Goal: Task Accomplishment & Management: Complete application form

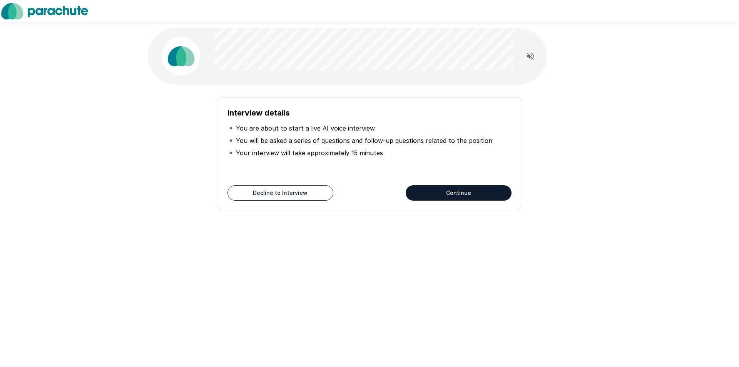
click at [436, 195] on button "Continue" at bounding box center [459, 192] width 106 height 15
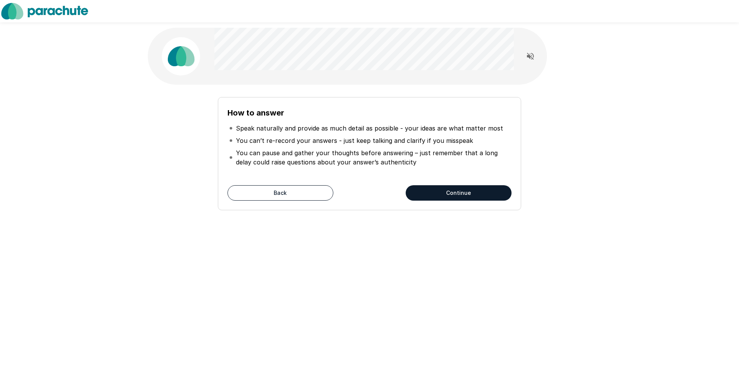
click at [436, 188] on button "Continue" at bounding box center [459, 192] width 106 height 15
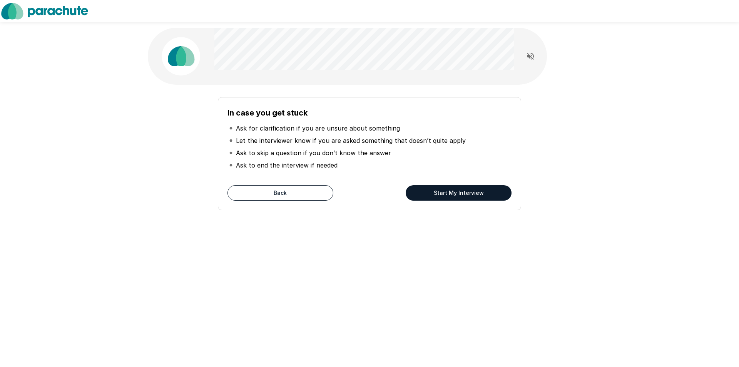
click at [442, 189] on button "Start My Interview" at bounding box center [459, 192] width 106 height 15
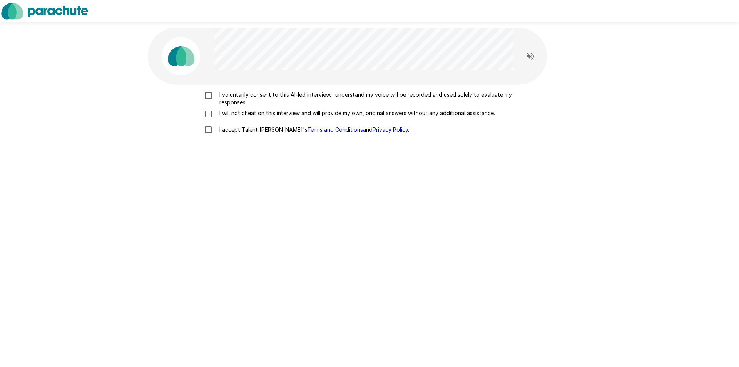
click at [349, 99] on p "I voluntarily consent to this AI-led interview. I understand my voice will be r…" at bounding box center [377, 98] width 322 height 15
click at [344, 111] on p "I will not cheat on this interview and will provide my own, original answers wi…" at bounding box center [355, 113] width 279 height 8
click at [252, 126] on p "I accept Talent Llama's Terms and Conditions and Privacy Policy ." at bounding box center [312, 130] width 193 height 8
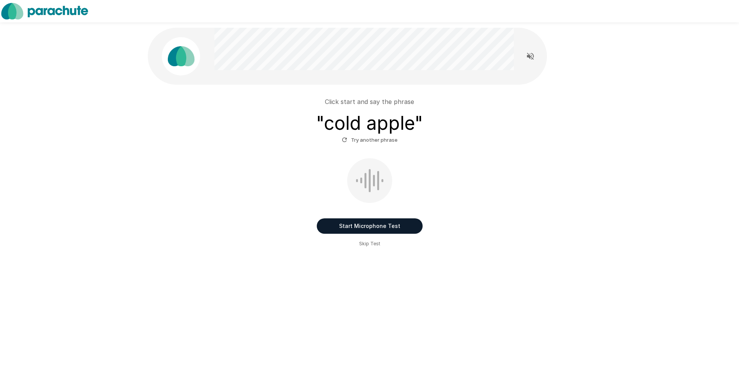
click at [356, 222] on button "Start Microphone Test" at bounding box center [370, 225] width 106 height 15
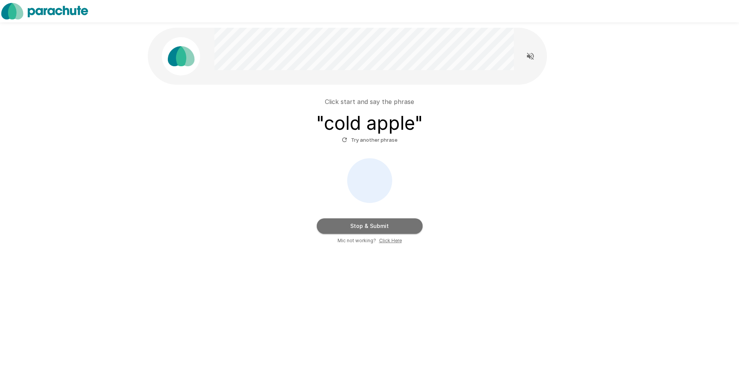
click at [359, 226] on button "Stop & Submit" at bounding box center [370, 225] width 106 height 15
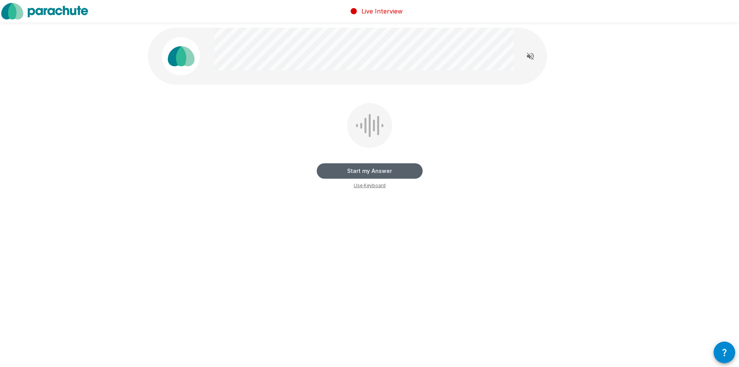
click at [355, 164] on button "Start my Answer" at bounding box center [370, 170] width 106 height 15
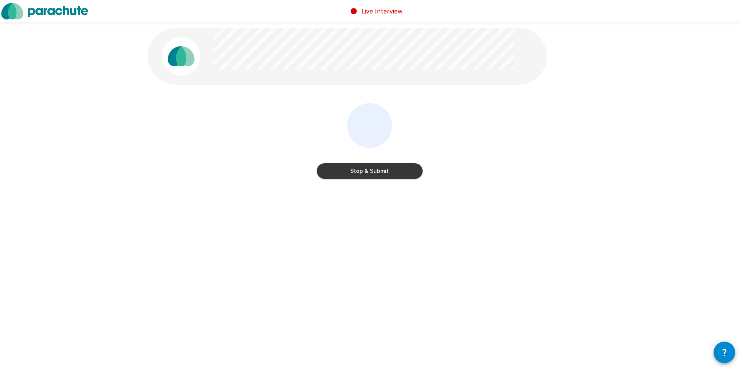
click at [357, 168] on button "Stop & Submit" at bounding box center [370, 170] width 106 height 15
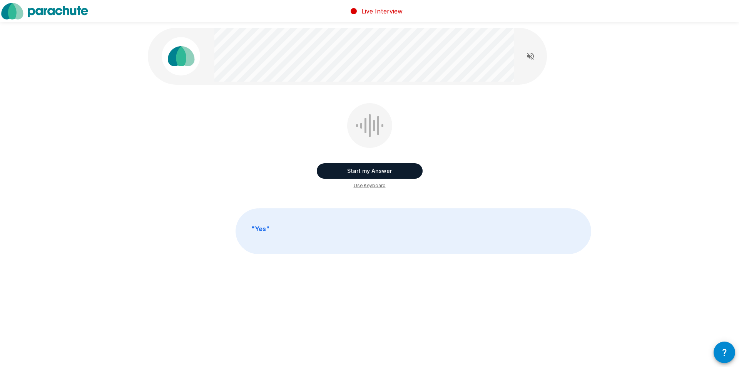
click at [375, 169] on button "Start my Answer" at bounding box center [370, 170] width 106 height 15
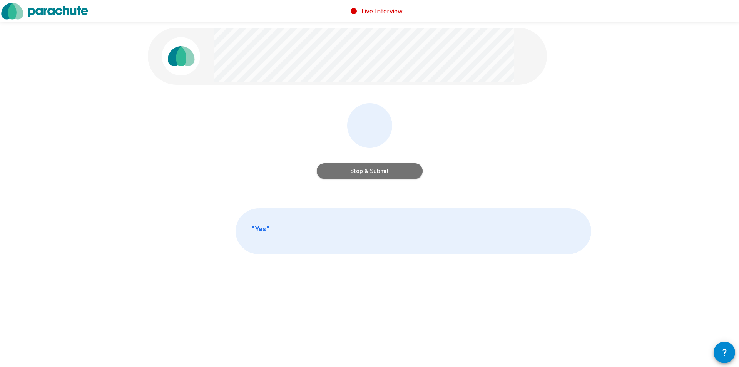
click at [377, 167] on button "Stop & Submit" at bounding box center [370, 170] width 106 height 15
click at [377, 167] on button "Start my Answer" at bounding box center [370, 170] width 106 height 15
click at [377, 167] on button "Stop & Submit" at bounding box center [370, 170] width 106 height 15
click at [377, 167] on button "Start my Answer" at bounding box center [370, 170] width 106 height 15
click at [377, 167] on button "Stop & Submit" at bounding box center [370, 170] width 106 height 15
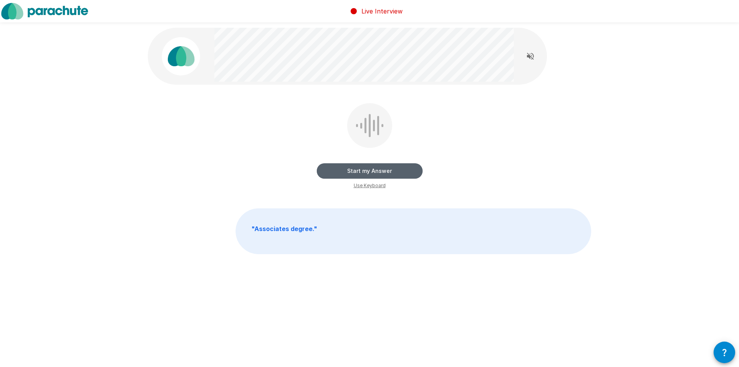
click at [377, 167] on button "Start my Answer" at bounding box center [370, 170] width 106 height 15
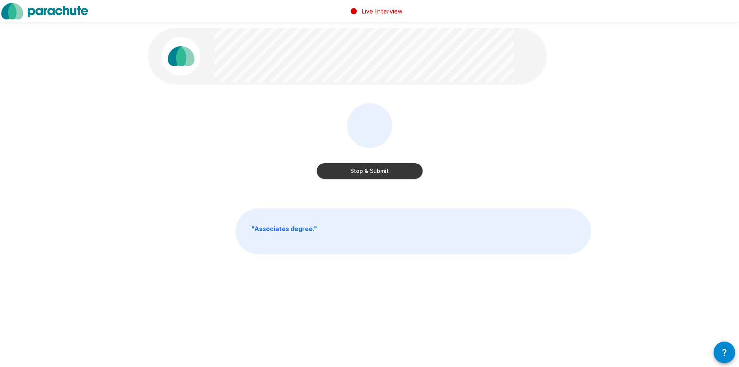
click at [377, 167] on button "Stop & Submit" at bounding box center [370, 170] width 106 height 15
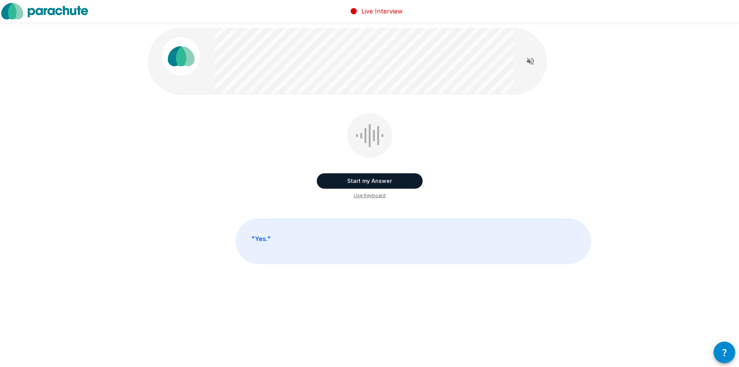
click at [377, 179] on button "Start my Answer" at bounding box center [370, 180] width 106 height 15
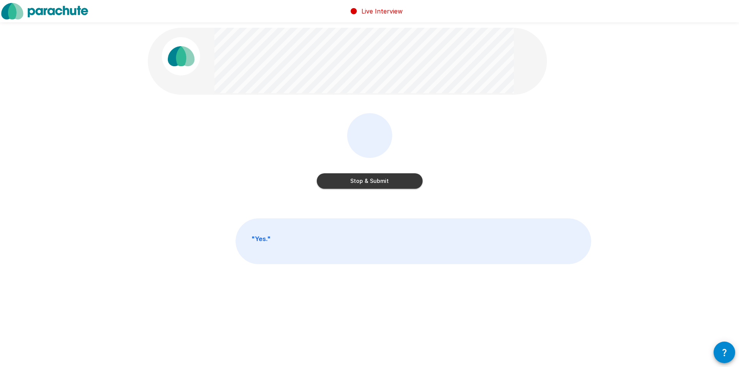
click at [377, 179] on button "Stop & Submit" at bounding box center [370, 180] width 106 height 15
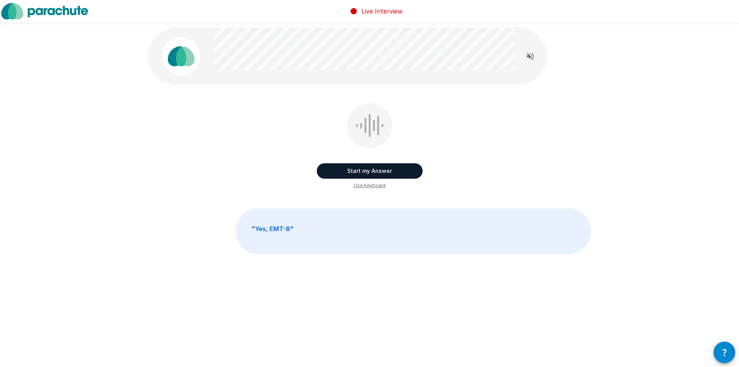
click at [373, 178] on button "Start my Answer" at bounding box center [370, 170] width 106 height 15
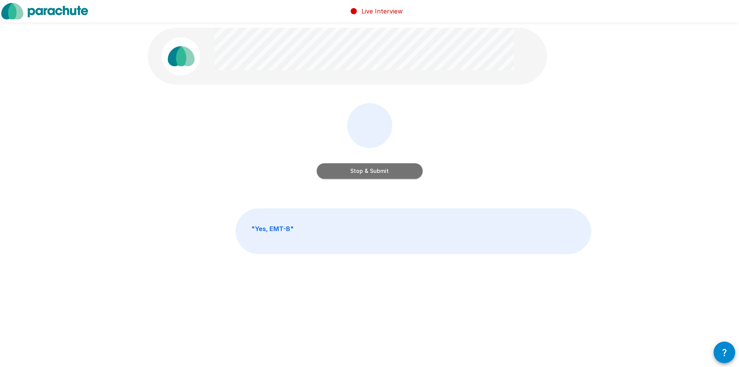
click at [381, 174] on button "Stop & Submit" at bounding box center [370, 170] width 106 height 15
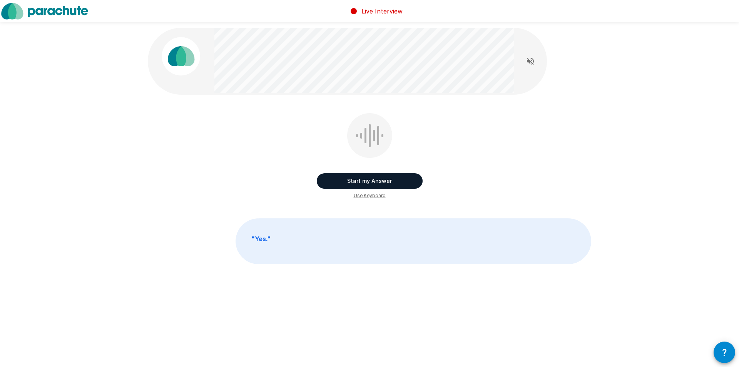
click at [399, 174] on button "Start my Answer" at bounding box center [370, 180] width 106 height 15
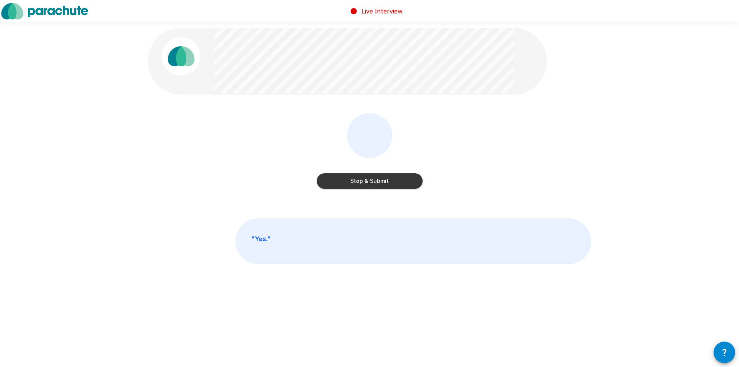
click at [397, 180] on button "Stop & Submit" at bounding box center [370, 180] width 106 height 15
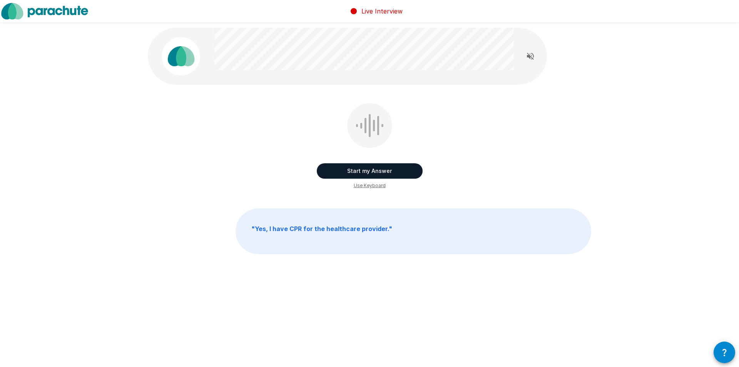
click at [396, 171] on button "Start my Answer" at bounding box center [370, 170] width 106 height 15
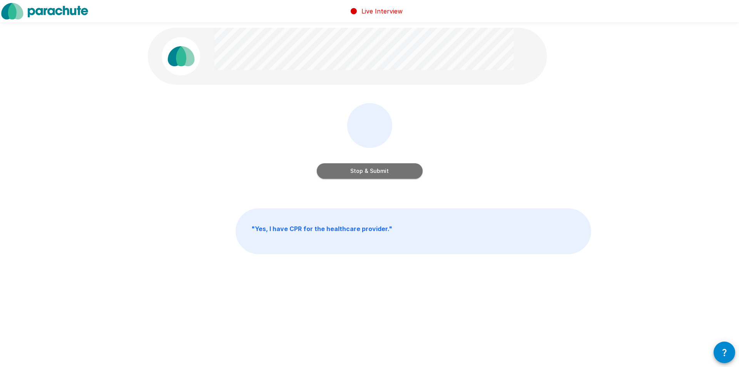
click at [375, 170] on button "Stop & Submit" at bounding box center [370, 170] width 106 height 15
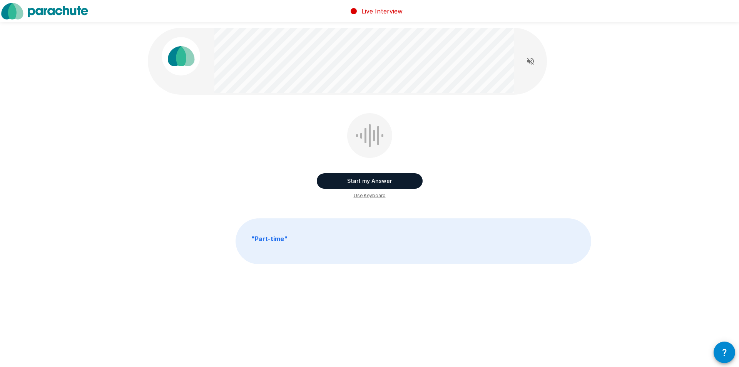
click at [371, 177] on button "Start my Answer" at bounding box center [370, 180] width 106 height 15
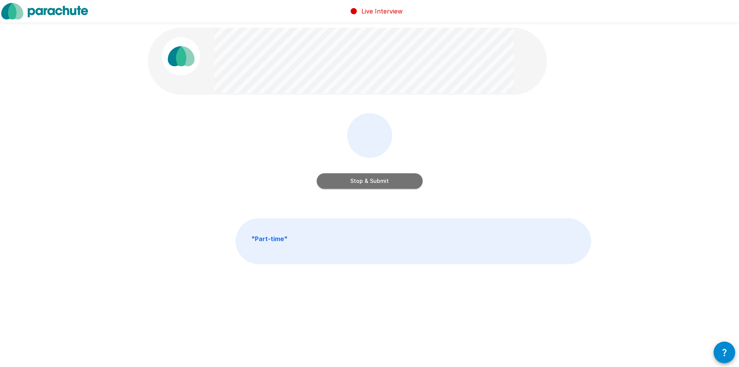
click at [369, 175] on button "Stop & Submit" at bounding box center [370, 180] width 106 height 15
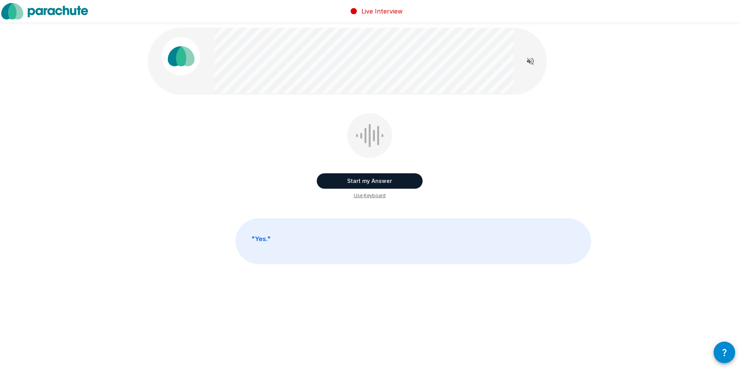
click at [367, 181] on button "Start my Answer" at bounding box center [370, 180] width 106 height 15
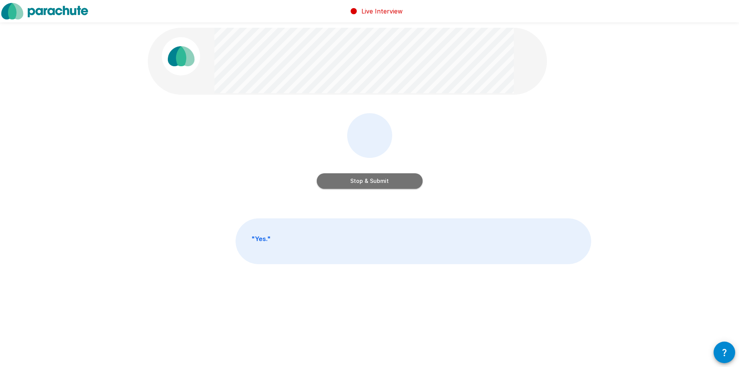
click at [367, 181] on button "Stop & Submit" at bounding box center [370, 180] width 106 height 15
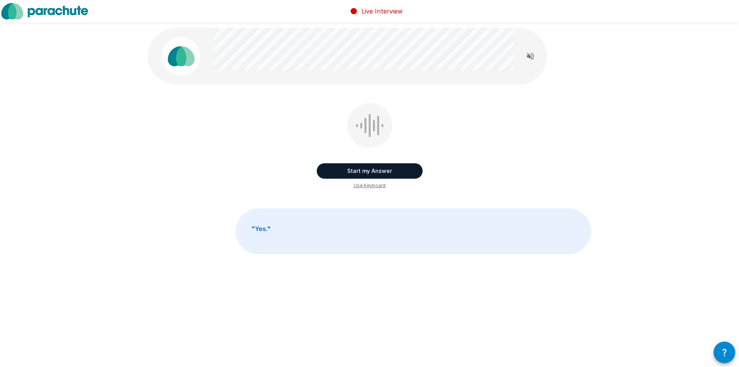
click at [368, 169] on button "Start my Answer" at bounding box center [370, 170] width 106 height 15
click at [367, 169] on button "Stop & Submit" at bounding box center [370, 170] width 106 height 15
click at [367, 169] on button "Start my Answer" at bounding box center [370, 170] width 106 height 15
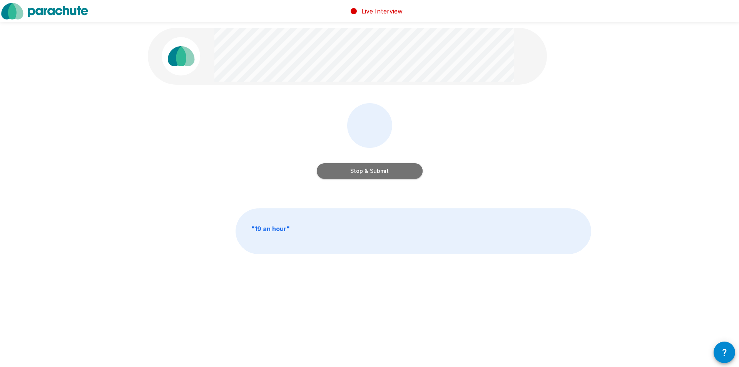
click at [367, 169] on button "Stop & Submit" at bounding box center [370, 170] width 106 height 15
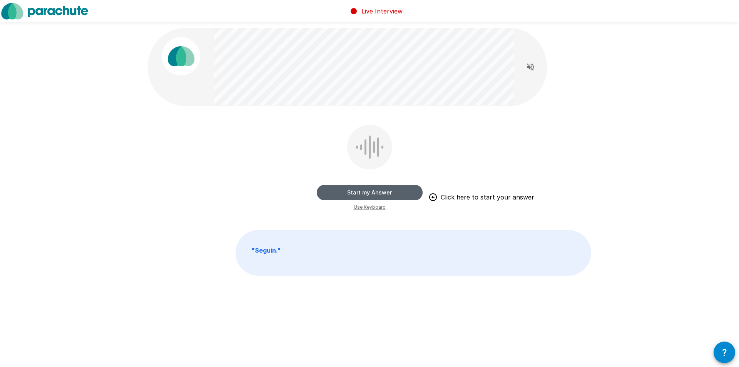
click at [359, 189] on button "Start my Answer" at bounding box center [370, 192] width 106 height 15
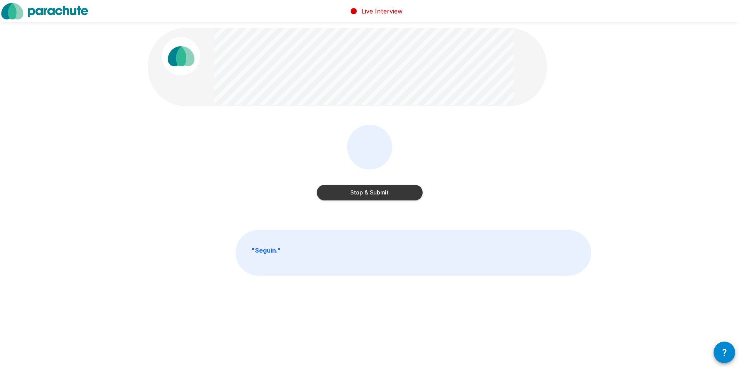
click at [356, 190] on button "Stop & Submit" at bounding box center [370, 192] width 106 height 15
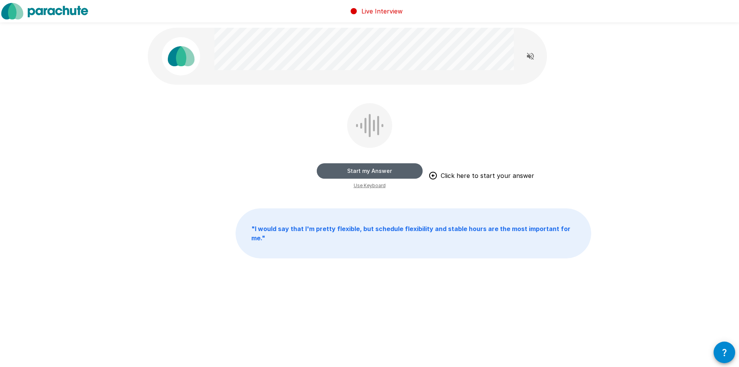
click at [347, 174] on button "Start my Answer" at bounding box center [370, 170] width 106 height 15
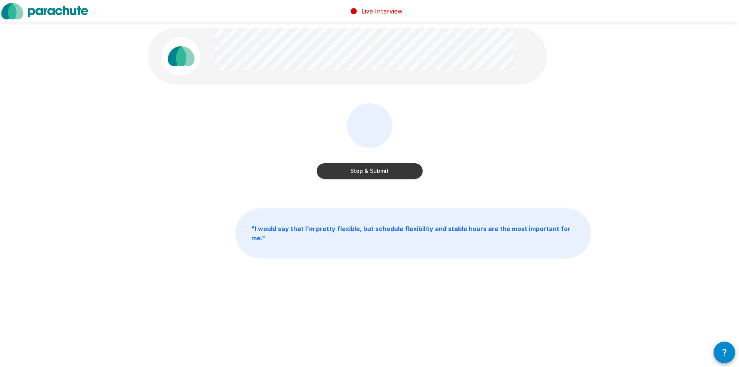
click at [347, 174] on button "Stop & Submit" at bounding box center [370, 170] width 106 height 15
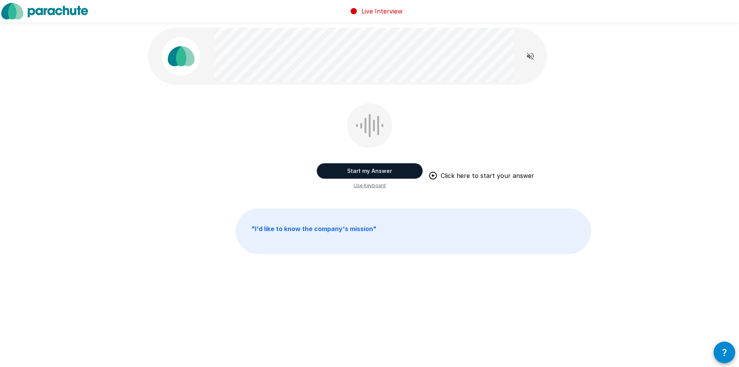
click at [369, 169] on button "Start my Answer" at bounding box center [370, 170] width 106 height 15
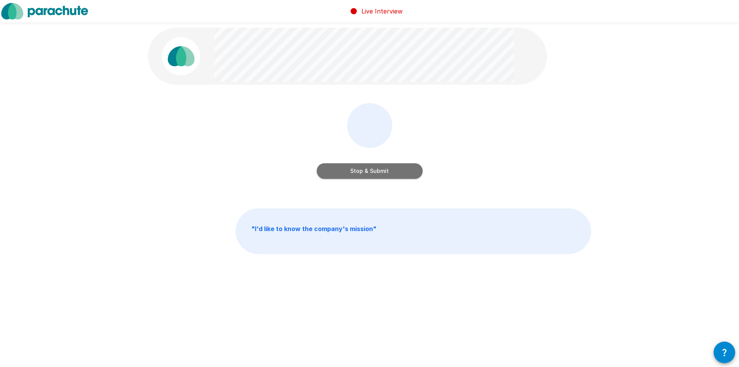
click at [369, 169] on button "Stop & Submit" at bounding box center [370, 170] width 106 height 15
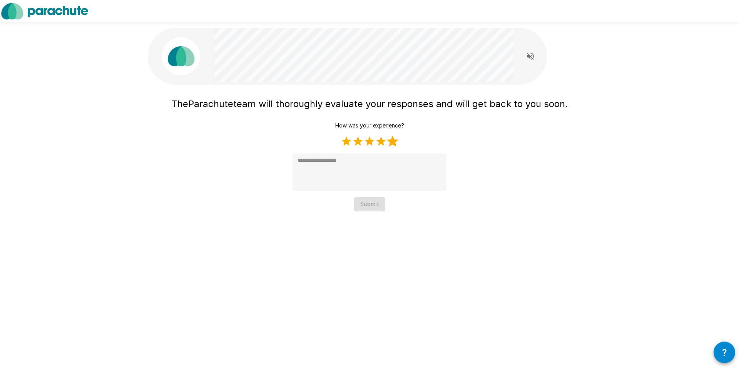
click at [395, 142] on label "5 Stars" at bounding box center [393, 141] width 12 height 12
type textarea "*"
click at [376, 204] on button "Submit" at bounding box center [369, 204] width 31 height 14
